Goal: Information Seeking & Learning: Learn about a topic

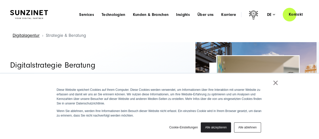
click at [211, 128] on link "Alle akzeptieren" at bounding box center [216, 127] width 30 height 10
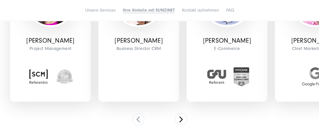
scroll to position [1728, 0]
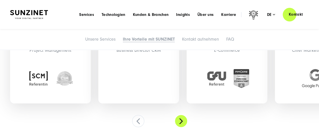
click at [180, 118] on button at bounding box center [181, 121] width 12 height 12
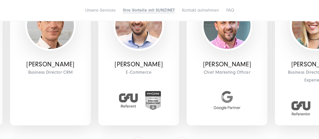
scroll to position [1718, 0]
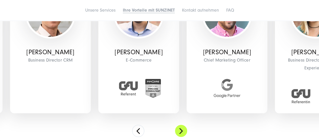
click at [184, 129] on button at bounding box center [181, 131] width 12 height 12
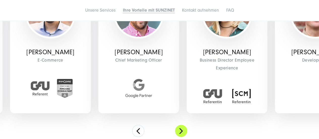
click at [184, 129] on button at bounding box center [181, 131] width 12 height 12
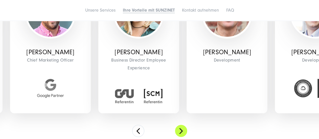
click at [184, 129] on button at bounding box center [181, 131] width 12 height 12
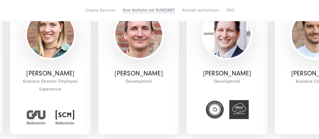
scroll to position [1712, 0]
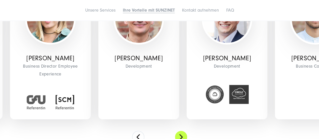
click at [179, 134] on button at bounding box center [181, 137] width 12 height 12
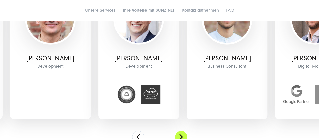
click at [179, 134] on button at bounding box center [181, 137] width 12 height 12
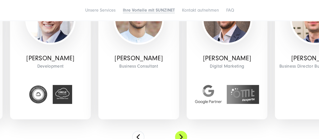
click at [179, 134] on button at bounding box center [181, 137] width 12 height 12
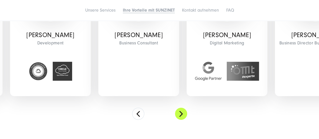
scroll to position [1736, 0]
click at [181, 116] on button at bounding box center [181, 113] width 12 height 12
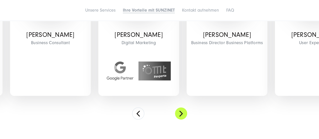
click at [180, 116] on button at bounding box center [181, 113] width 12 height 12
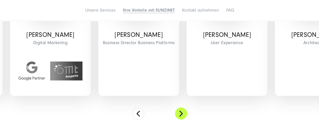
click at [180, 116] on button at bounding box center [181, 113] width 12 height 12
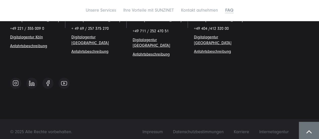
scroll to position [2723, 0]
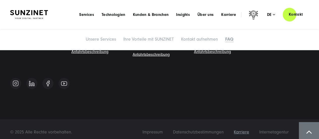
click at [239, 129] on span "Karriere" at bounding box center [241, 131] width 15 height 5
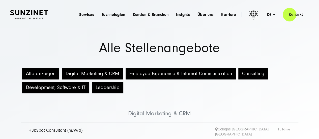
click at [169, 74] on button "Employee Experience & Internal Communication" at bounding box center [181, 73] width 110 height 11
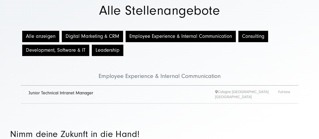
scroll to position [38, 0]
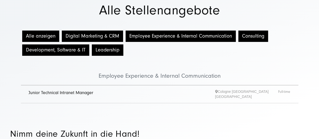
click at [85, 93] on link "Junior Technical Intranet Manager" at bounding box center [60, 92] width 65 height 5
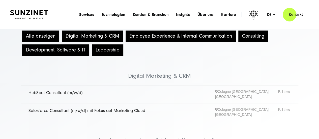
click at [150, 39] on button "Employee Experience & Internal Communication" at bounding box center [181, 36] width 110 height 11
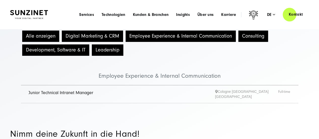
click at [246, 39] on button "Consulting" at bounding box center [253, 36] width 30 height 11
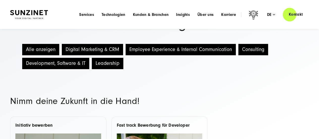
scroll to position [24, 0]
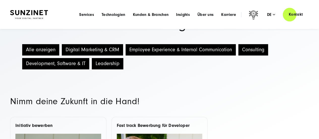
click at [102, 62] on button "Leadership" at bounding box center [108, 63] width 32 height 11
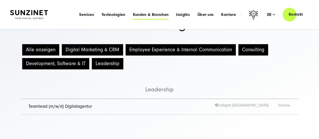
click at [158, 14] on span "Kunden & Branchen" at bounding box center [151, 14] width 36 height 5
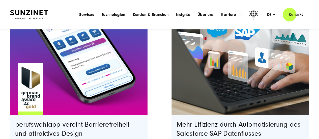
scroll to position [1429, 0]
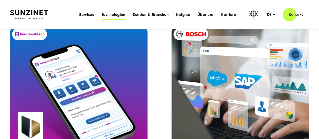
click at [115, 15] on span "Technologien" at bounding box center [114, 14] width 24 height 5
click at [90, 14] on span "Services" at bounding box center [86, 14] width 15 height 5
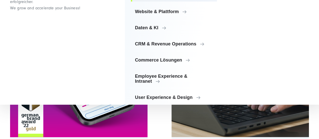
scroll to position [52, 0]
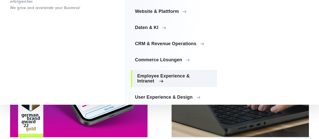
click at [148, 78] on span "Employee Experience & Intranet" at bounding box center [175, 78] width 76 height 10
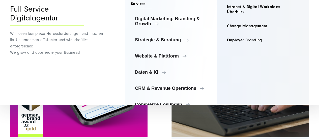
scroll to position [0, 0]
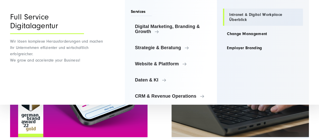
click at [232, 17] on link "Intranet & Digital Workplace Überblick" at bounding box center [263, 17] width 80 height 17
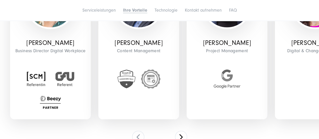
scroll to position [1503, 0]
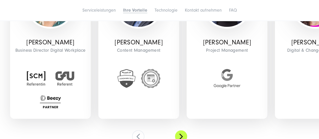
click at [181, 130] on button at bounding box center [181, 136] width 12 height 12
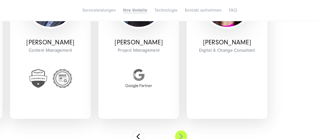
click at [181, 130] on button at bounding box center [181, 136] width 12 height 12
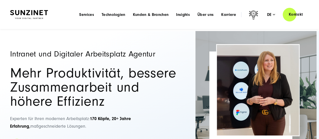
scroll to position [0, 0]
